Goal: Check status: Check status

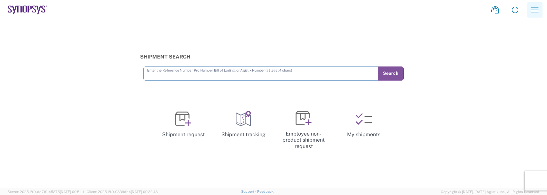
click at [535, 6] on icon "button" at bounding box center [535, 10] width 10 height 10
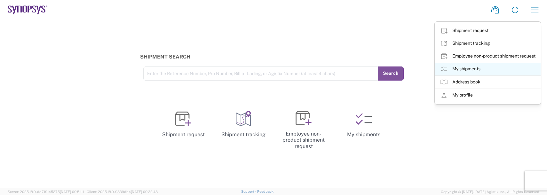
click at [454, 68] on link "My shipments" at bounding box center [488, 69] width 106 height 13
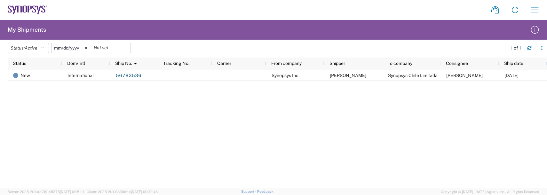
click at [61, 46] on input "[DATE]" at bounding box center [71, 48] width 39 height 10
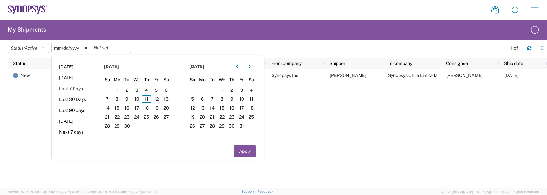
click at [29, 97] on div "New International 56783536 Synopsys Inc [PERSON_NAME] Synopsys Chile Limitada […" at bounding box center [277, 128] width 539 height 119
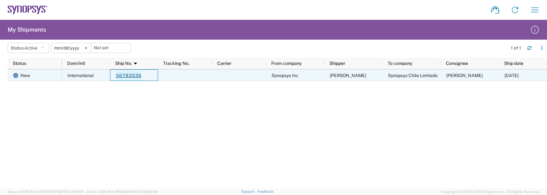
click at [124, 75] on link "56783536" at bounding box center [128, 76] width 26 height 10
